Goal: Task Accomplishment & Management: Use online tool/utility

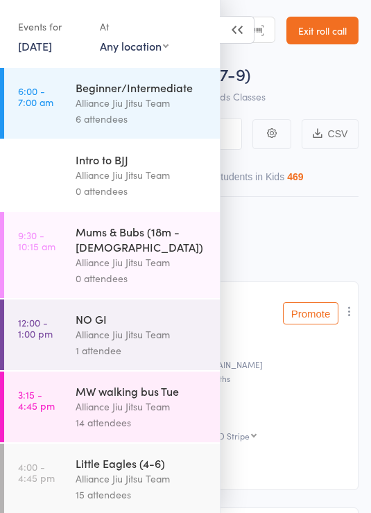
select select "9"
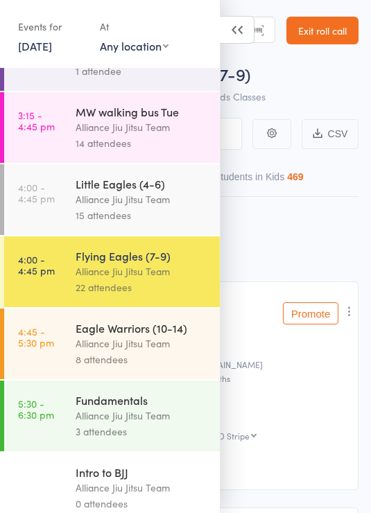
scroll to position [278, 0]
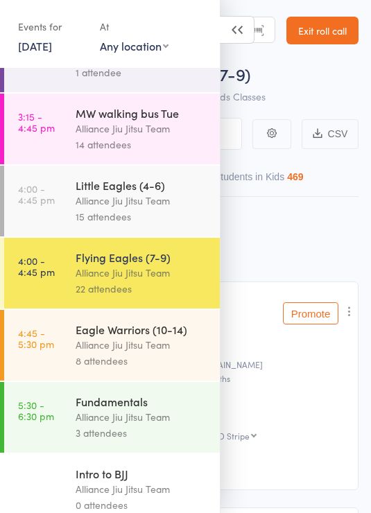
click at [177, 346] on div "Alliance Jiu Jitsu Team" at bounding box center [141, 345] width 132 height 16
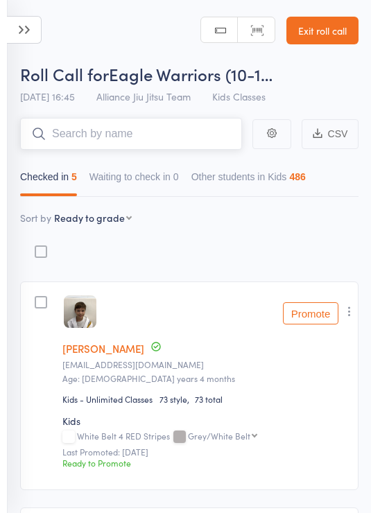
click at [186, 133] on input "search" at bounding box center [131, 134] width 222 height 32
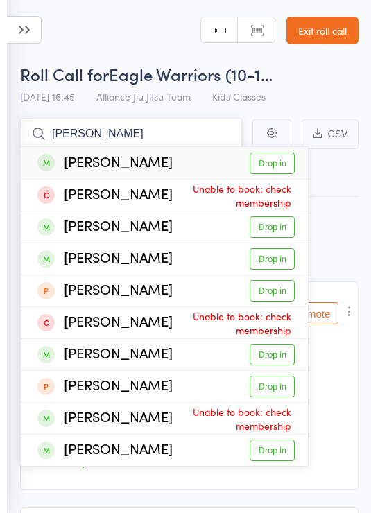
type input "Luca c"
click at [281, 160] on link "Drop in" at bounding box center [271, 162] width 45 height 21
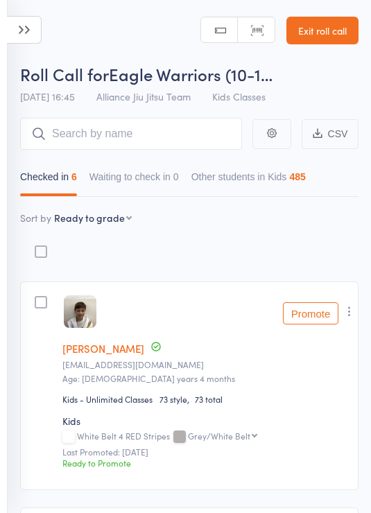
click at [21, 27] on icon at bounding box center [24, 30] width 35 height 28
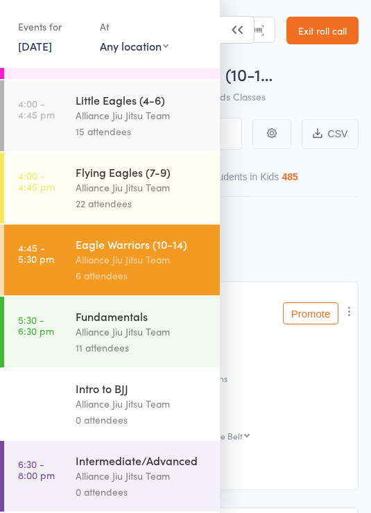
scroll to position [363, 0]
click at [241, 36] on icon at bounding box center [237, 30] width 35 height 28
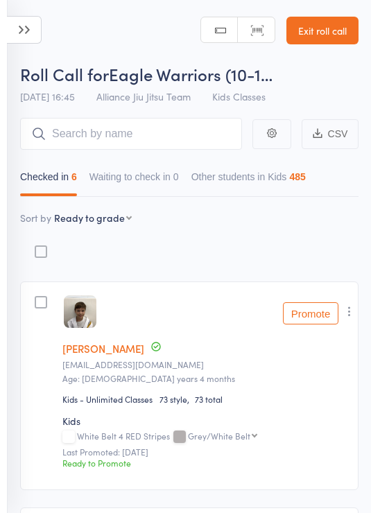
click at [33, 28] on icon at bounding box center [24, 30] width 35 height 28
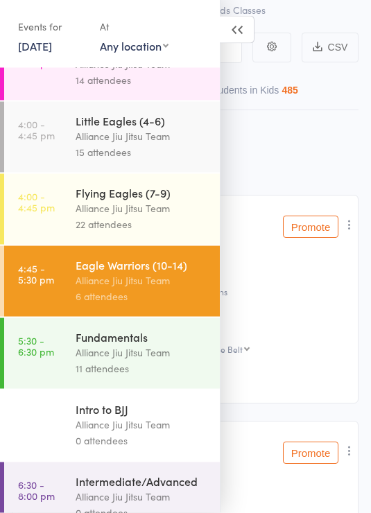
scroll to position [341, 0]
click at [130, 339] on div "Fundamentals" at bounding box center [141, 337] width 132 height 15
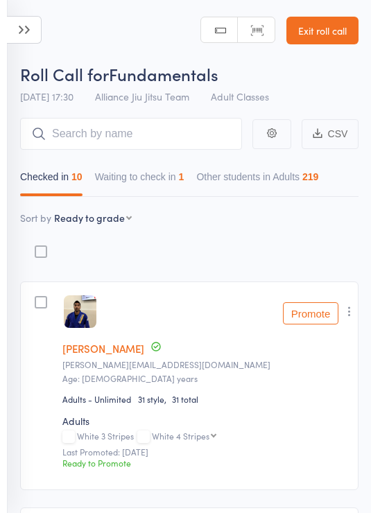
click at [148, 188] on button "Waiting to check in 1" at bounding box center [139, 180] width 89 height 32
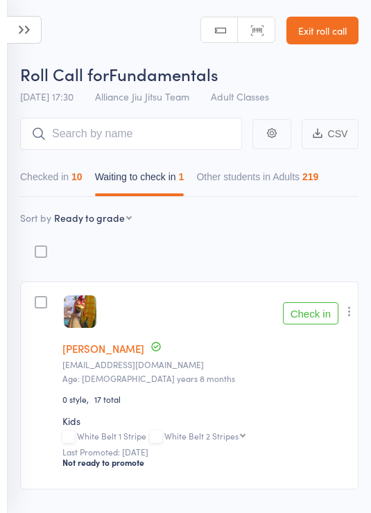
click at [60, 180] on button "Checked in 10" at bounding box center [51, 180] width 62 height 32
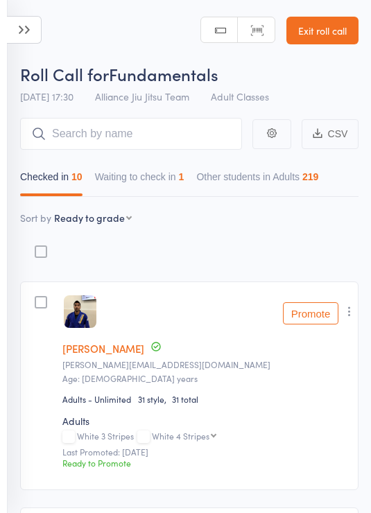
click at [197, 126] on input "search" at bounding box center [131, 134] width 222 height 32
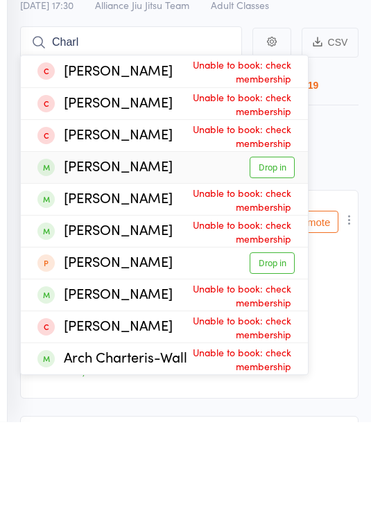
type input "Charl"
click at [279, 248] on link "Drop in" at bounding box center [271, 258] width 45 height 21
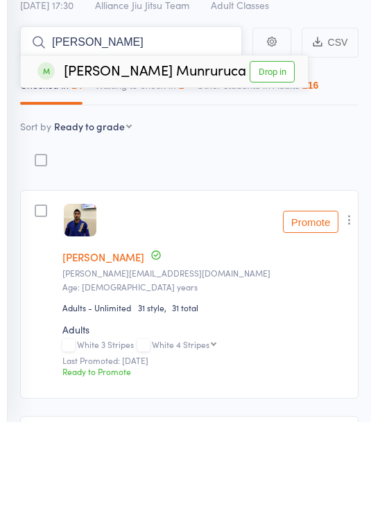
type input "[PERSON_NAME]"
click at [283, 152] on link "Drop in" at bounding box center [271, 162] width 45 height 21
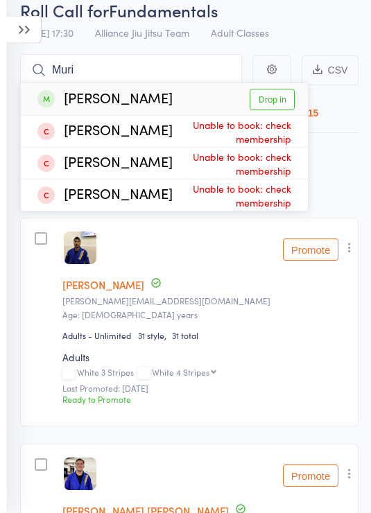
scroll to position [64, 0]
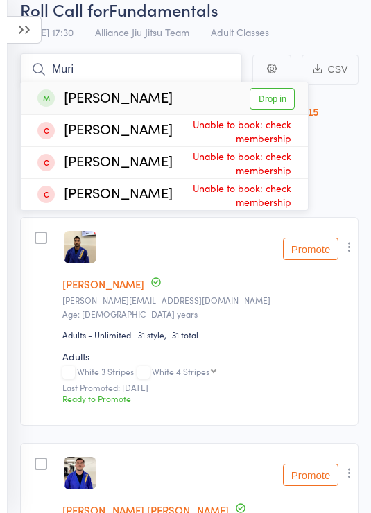
click at [172, 69] on input "Muri" at bounding box center [131, 69] width 222 height 32
type input "M"
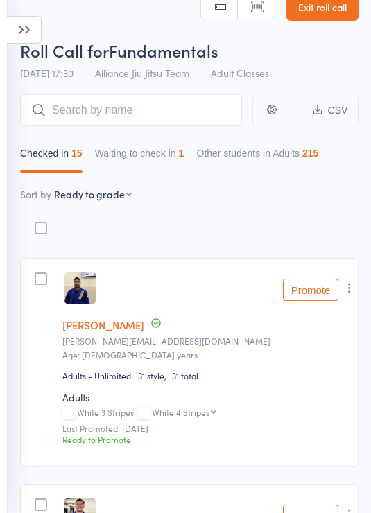
scroll to position [0, 0]
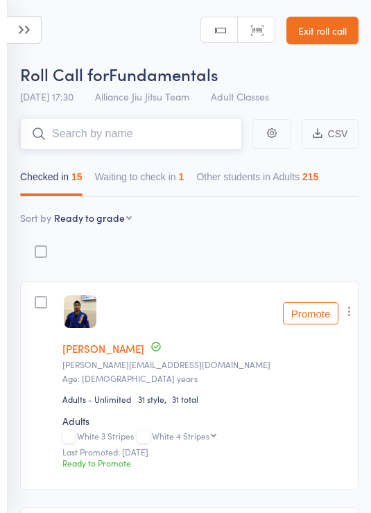
click at [166, 132] on input "search" at bounding box center [131, 134] width 222 height 32
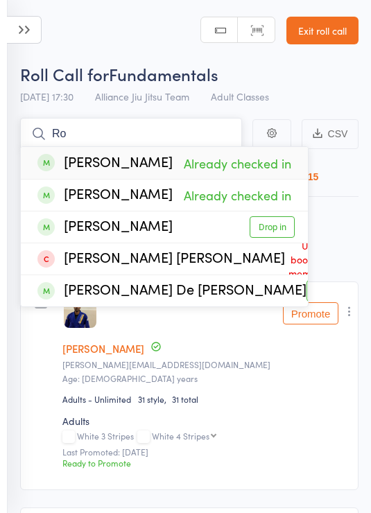
type input "R"
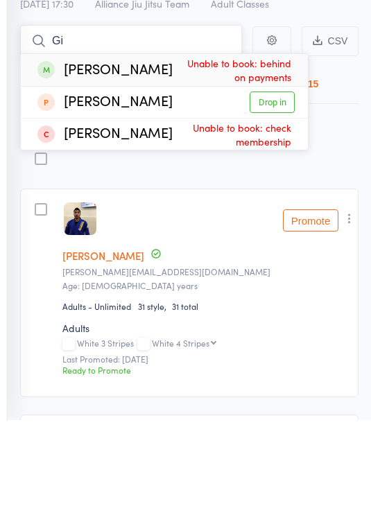
type input "G"
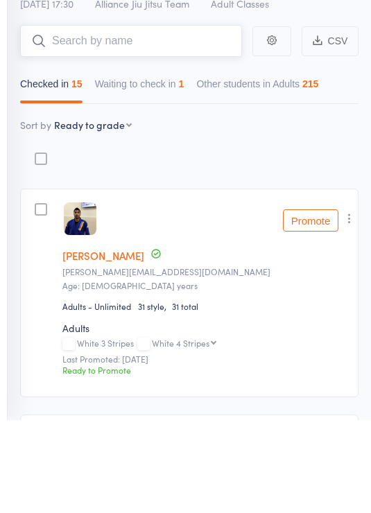
click at [151, 164] on button "Waiting to check in 1" at bounding box center [139, 180] width 89 height 32
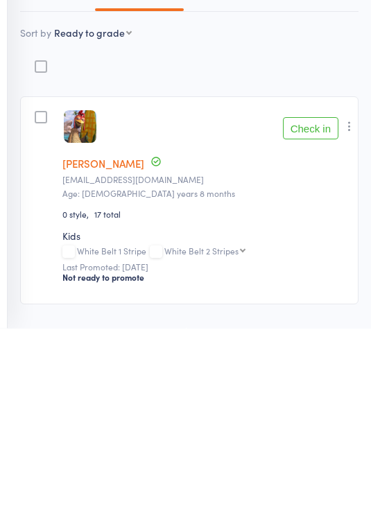
click at [323, 302] on button "Check in" at bounding box center [310, 313] width 55 height 22
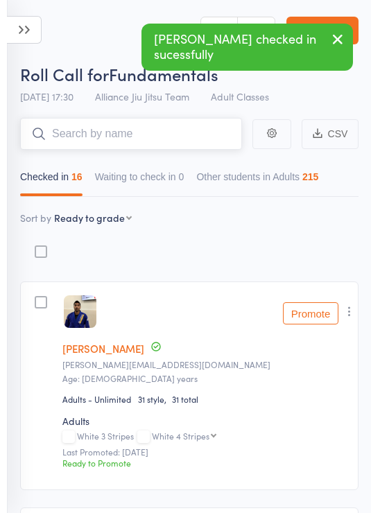
click at [100, 127] on input "search" at bounding box center [131, 134] width 222 height 32
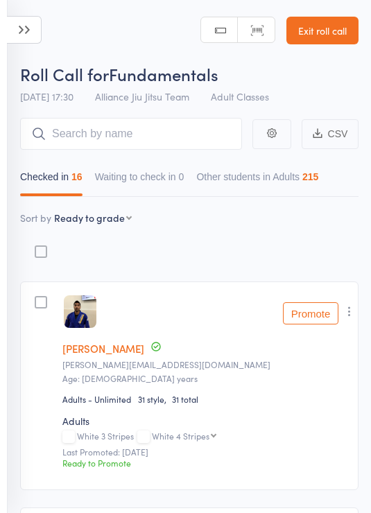
click at [33, 32] on icon at bounding box center [24, 30] width 35 height 28
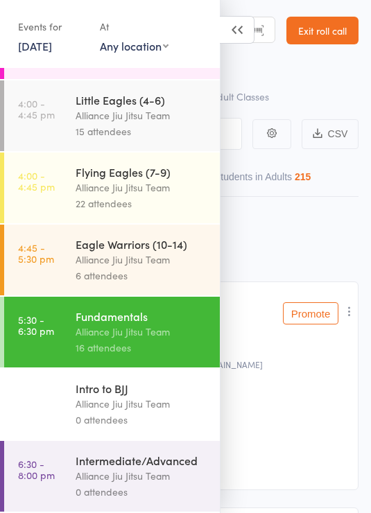
scroll to position [363, 0]
click at [134, 497] on div "0 attendees" at bounding box center [141, 491] width 132 height 16
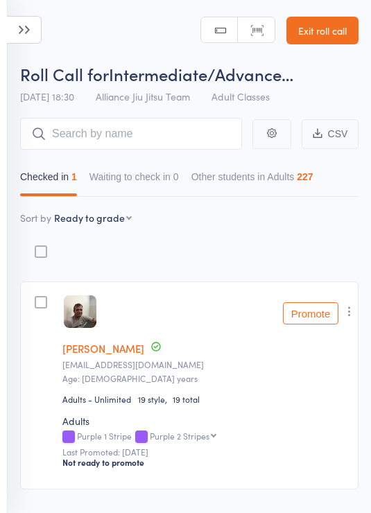
click at [21, 26] on icon at bounding box center [24, 30] width 35 height 28
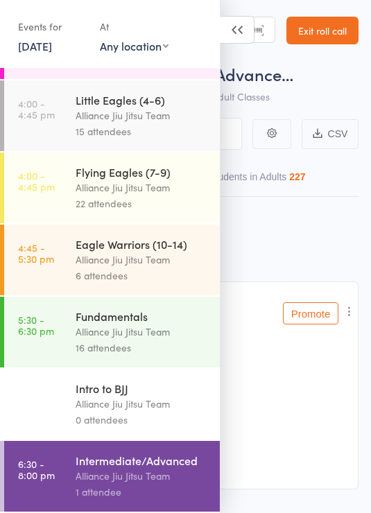
scroll to position [363, 0]
click at [134, 411] on div "0 attendees" at bounding box center [141, 419] width 132 height 16
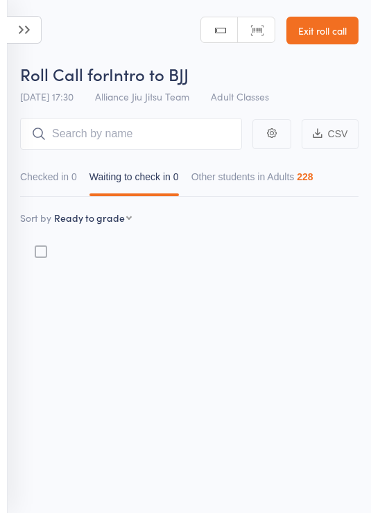
click at [24, 29] on icon at bounding box center [24, 30] width 35 height 28
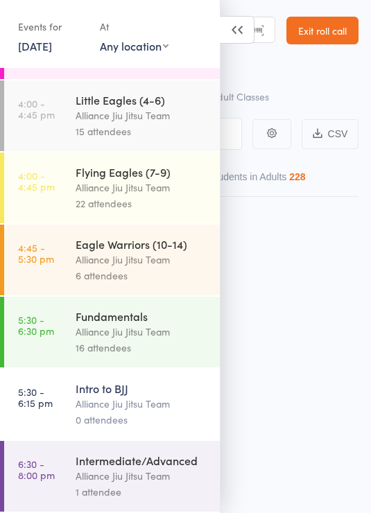
scroll to position [363, 0]
click at [128, 342] on div "16 attendees" at bounding box center [141, 347] width 132 height 16
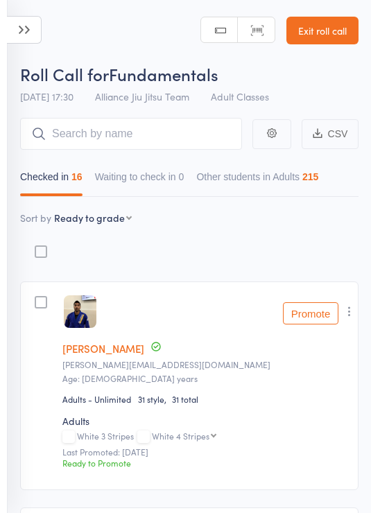
click at [82, 165] on button "Checked in 16" at bounding box center [51, 180] width 62 height 32
click at [71, 136] on input "search" at bounding box center [131, 134] width 222 height 32
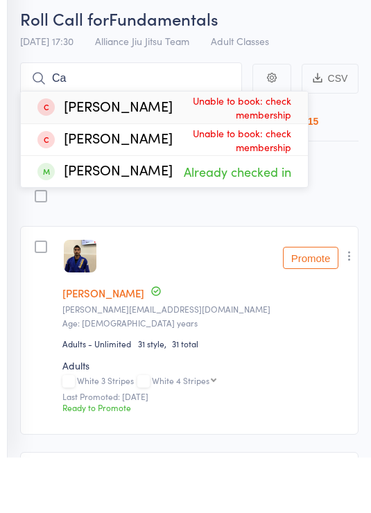
type input "C"
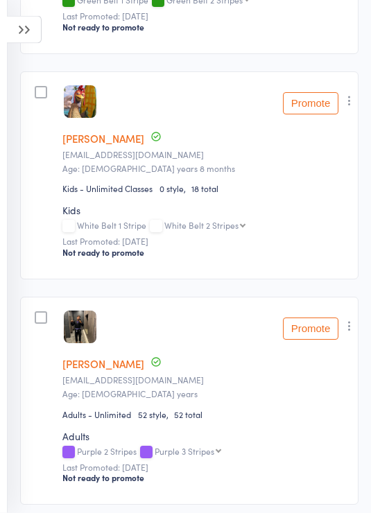
scroll to position [1114, 0]
click at [350, 107] on icon "button" at bounding box center [349, 101] width 14 height 14
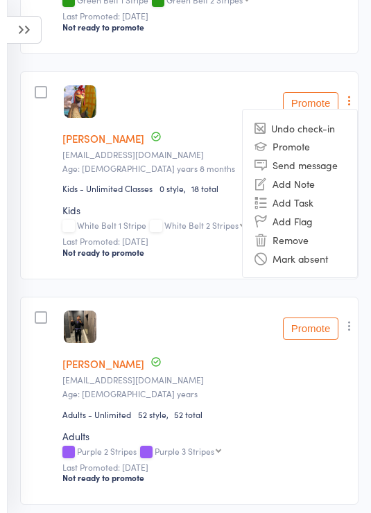
click at [298, 244] on li "Remove" at bounding box center [299, 239] width 114 height 19
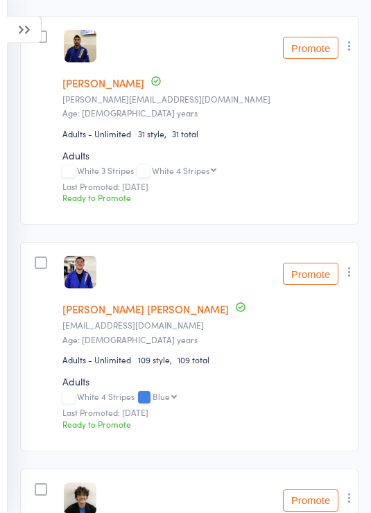
scroll to position [0, 0]
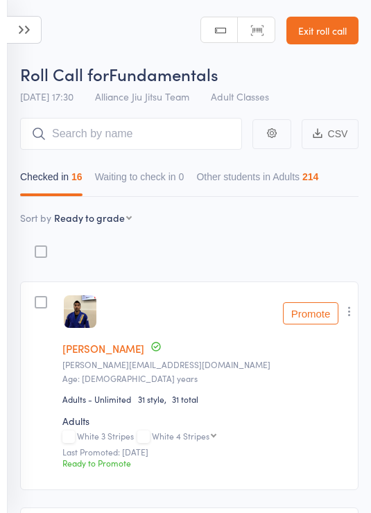
click at [103, 127] on input "search" at bounding box center [131, 134] width 222 height 32
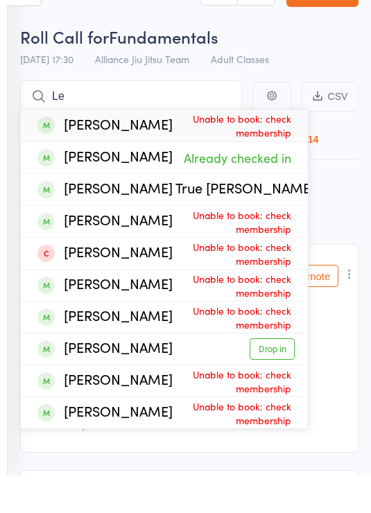
type input "L"
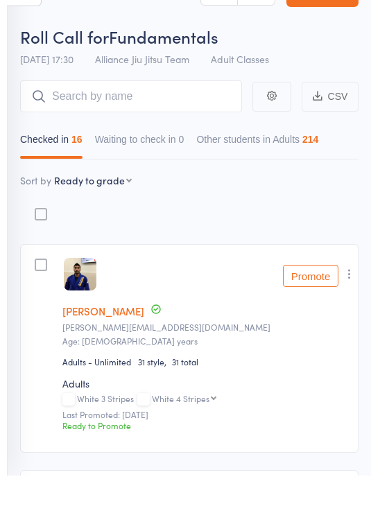
click at [301, 62] on div "Roll Call for Fundamentals" at bounding box center [189, 73] width 338 height 23
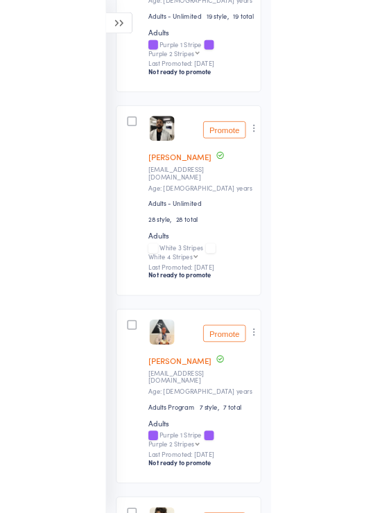
scroll to position [3413, 0]
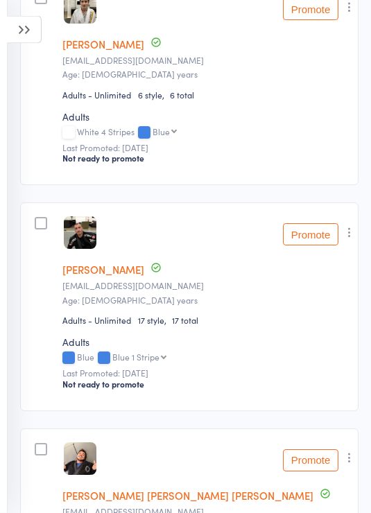
click at [23, 29] on icon at bounding box center [24, 30] width 35 height 28
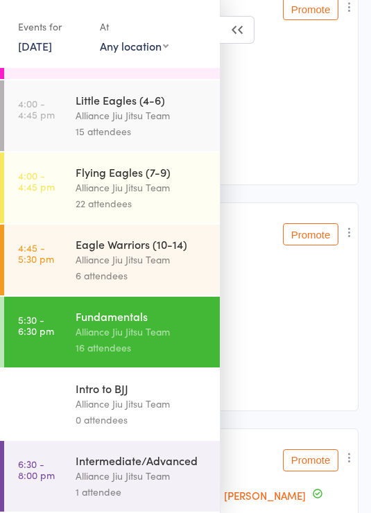
scroll to position [363, 0]
click at [143, 477] on div "Alliance Jiu Jitsu Team" at bounding box center [141, 476] width 132 height 16
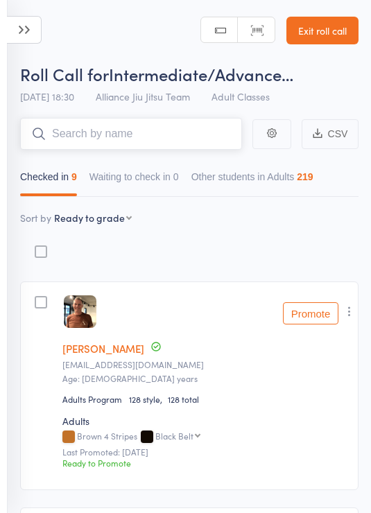
click at [210, 145] on input "search" at bounding box center [131, 134] width 222 height 32
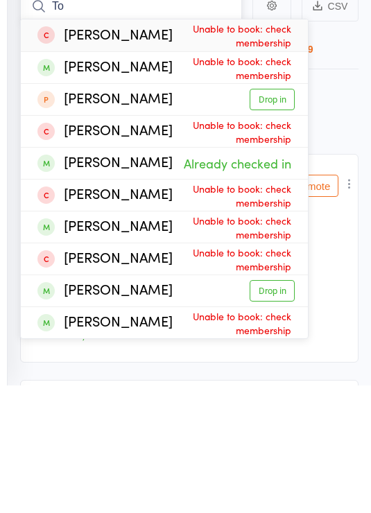
type input "T"
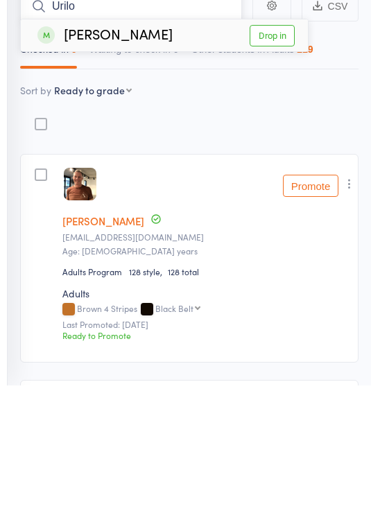
type input "Urilo"
click at [283, 152] on link "Drop in" at bounding box center [271, 162] width 45 height 21
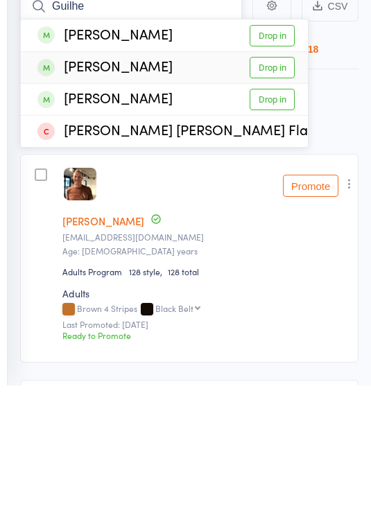
type input "Guilhe"
click at [276, 184] on link "Drop in" at bounding box center [271, 194] width 45 height 21
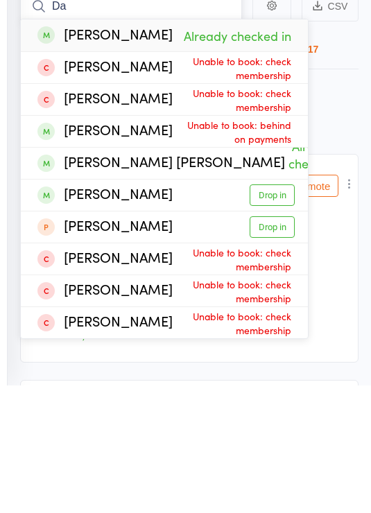
type input "D"
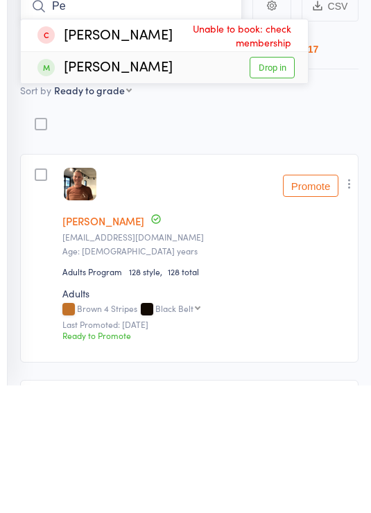
type input "Pe"
click at [274, 184] on link "Drop in" at bounding box center [271, 194] width 45 height 21
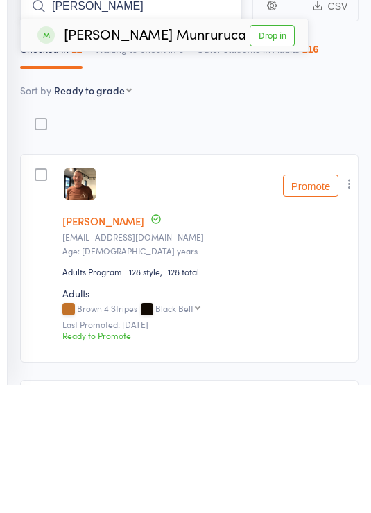
type input "[PERSON_NAME]"
click at [270, 152] on link "Drop in" at bounding box center [271, 162] width 45 height 21
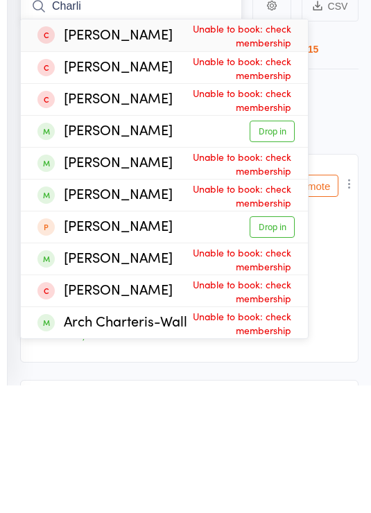
type input "Charli"
click at [278, 248] on link "Drop in" at bounding box center [271, 258] width 45 height 21
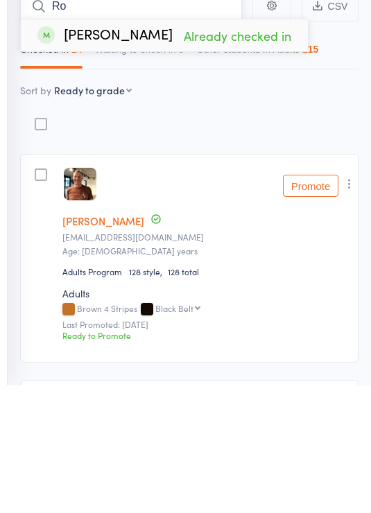
type input "R"
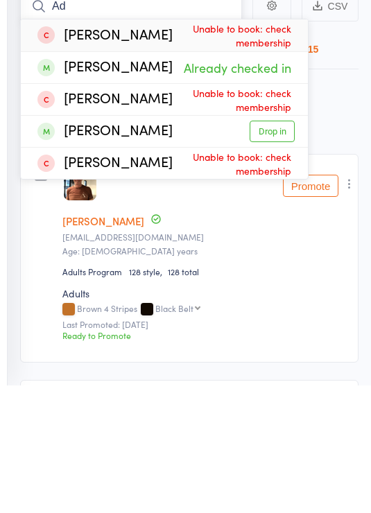
type input "A"
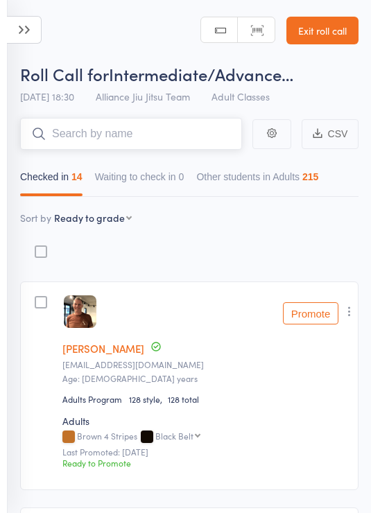
click at [109, 138] on input "search" at bounding box center [131, 134] width 222 height 32
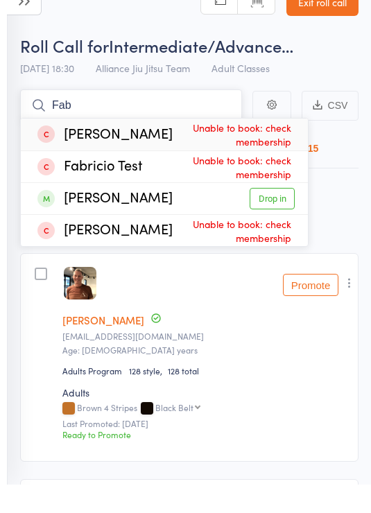
type input "Fab"
click at [292, 216] on link "Drop in" at bounding box center [271, 226] width 45 height 21
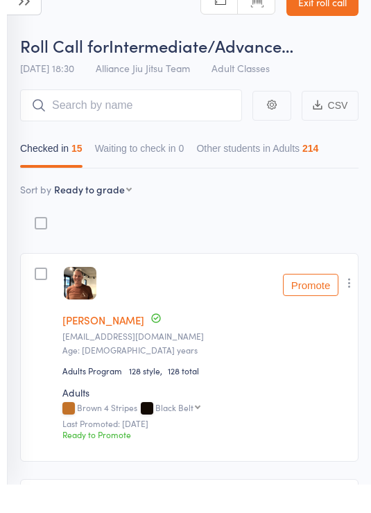
scroll to position [28, 0]
